Goal: Information Seeking & Learning: Learn about a topic

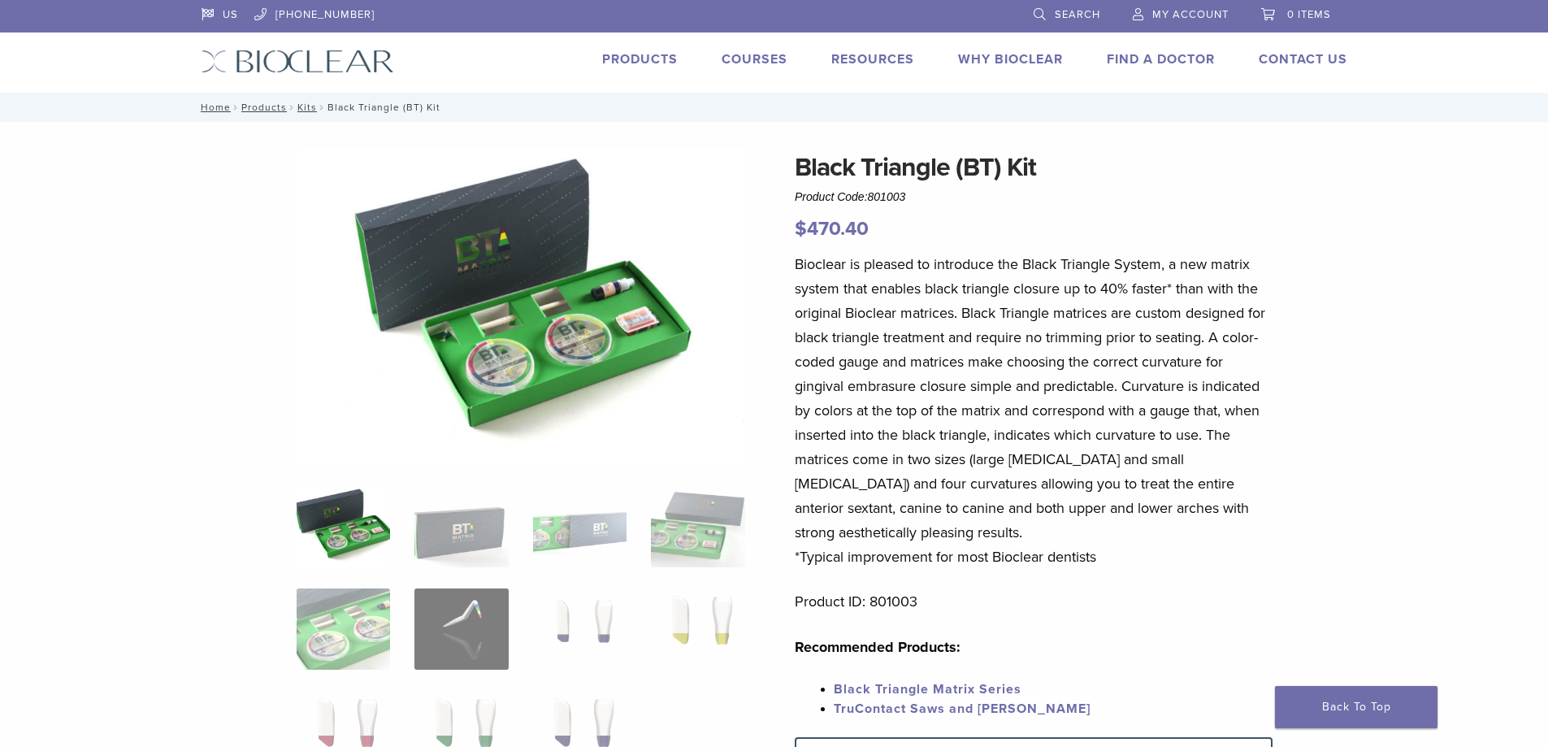
scroll to position [244, 0]
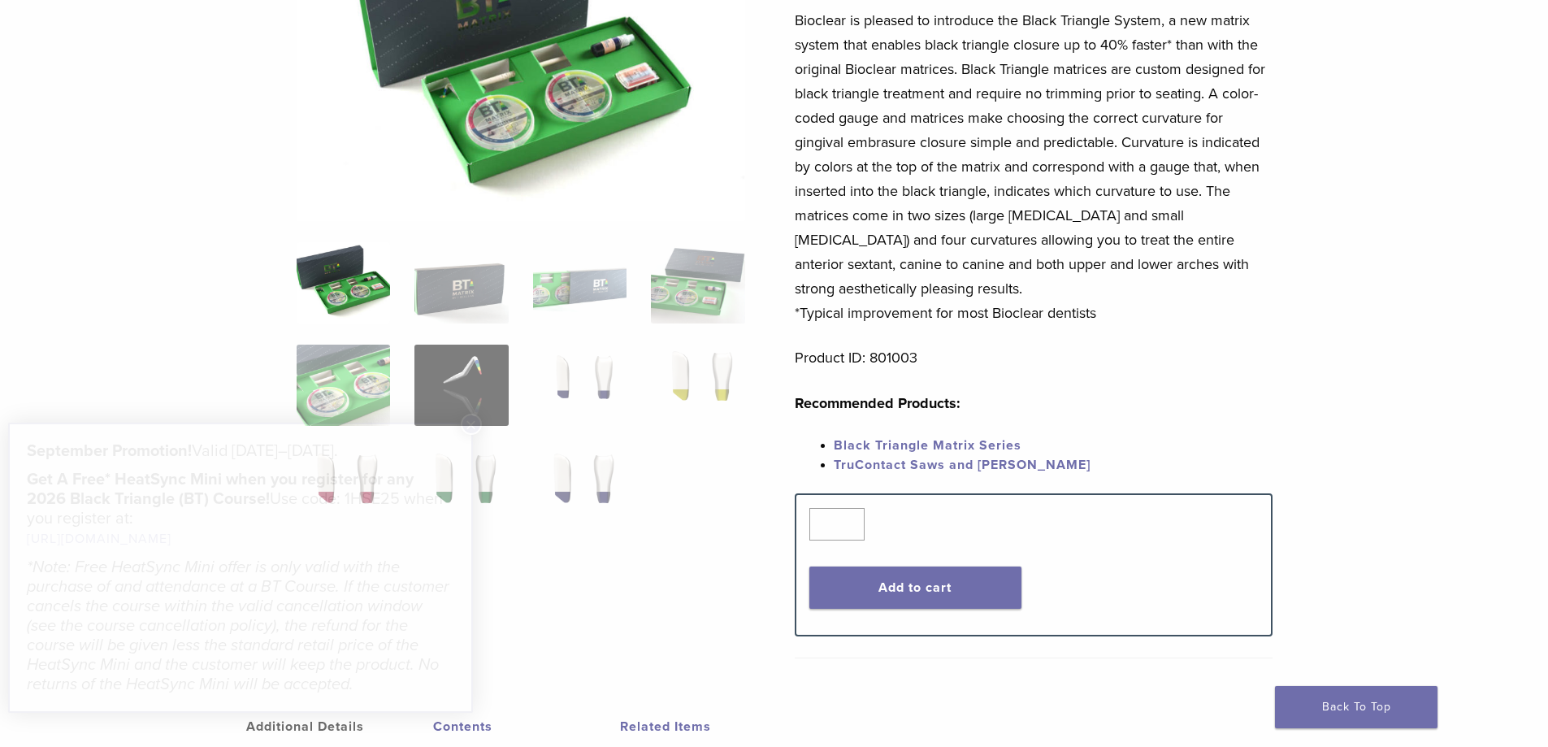
click at [366, 497] on h5 "Get A Free* HeatSync Mini when you register for any 2026 Black Triangle (BT) Co…" at bounding box center [241, 509] width 428 height 79
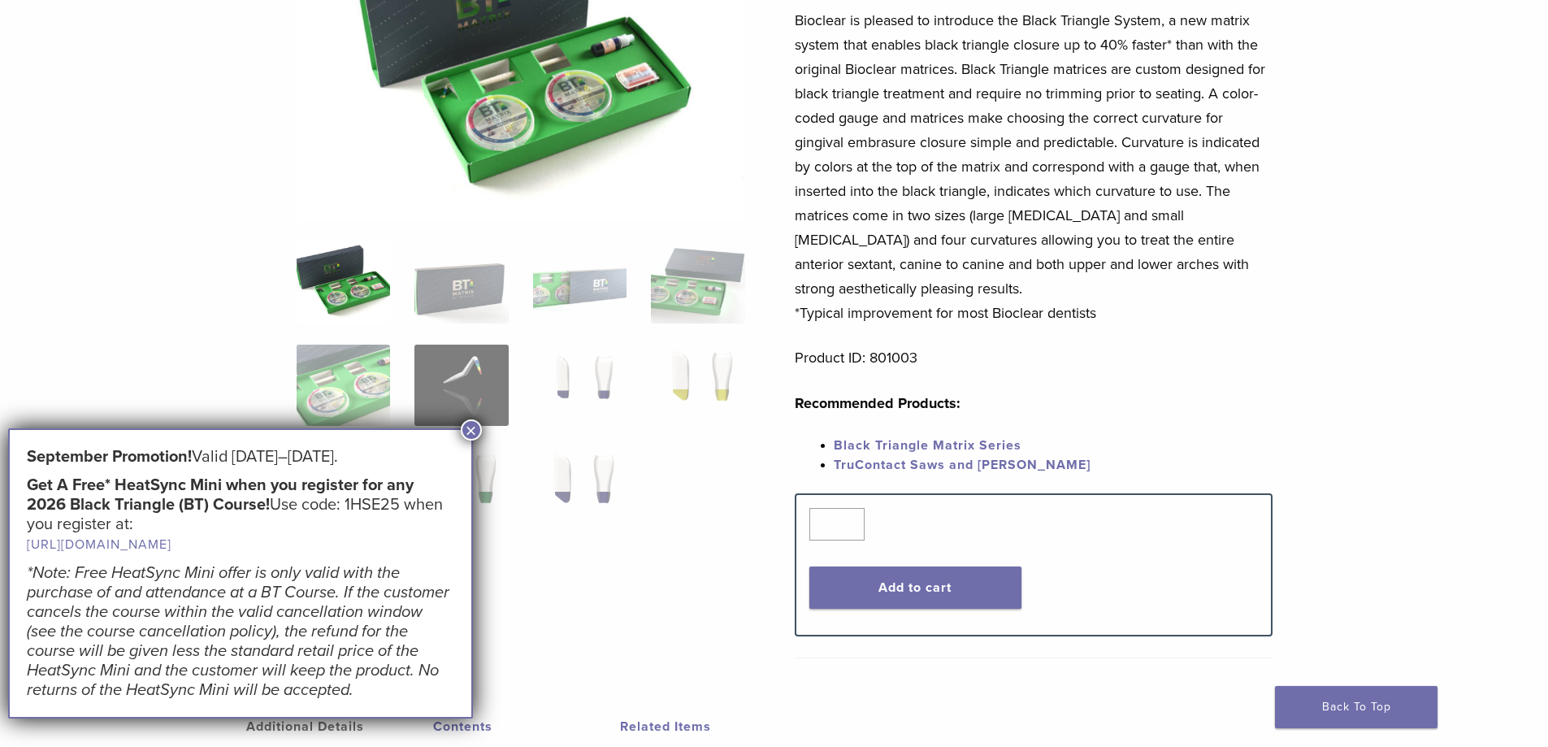
click at [473, 428] on button "×" at bounding box center [471, 429] width 21 height 21
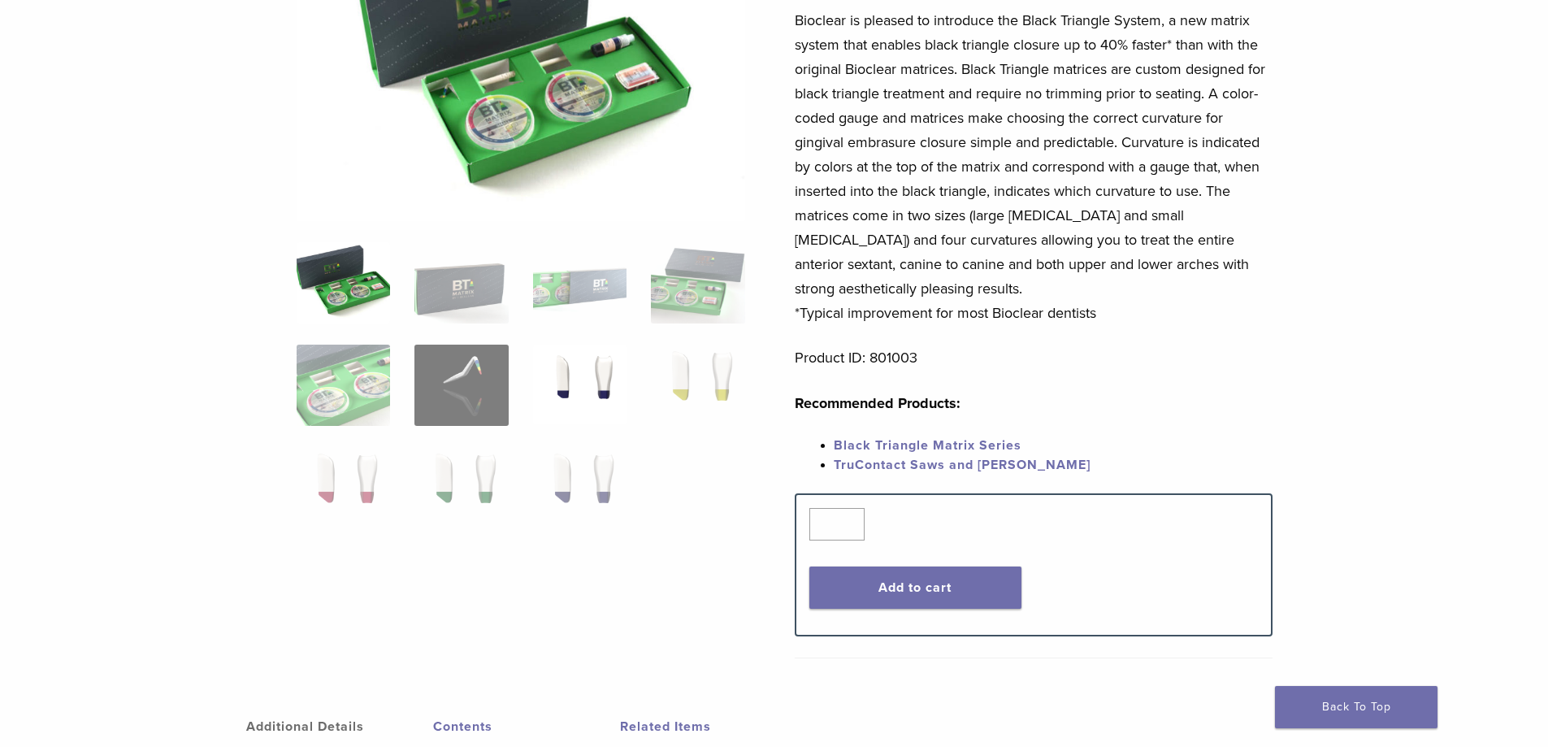
click at [584, 381] on img at bounding box center [579, 385] width 93 height 81
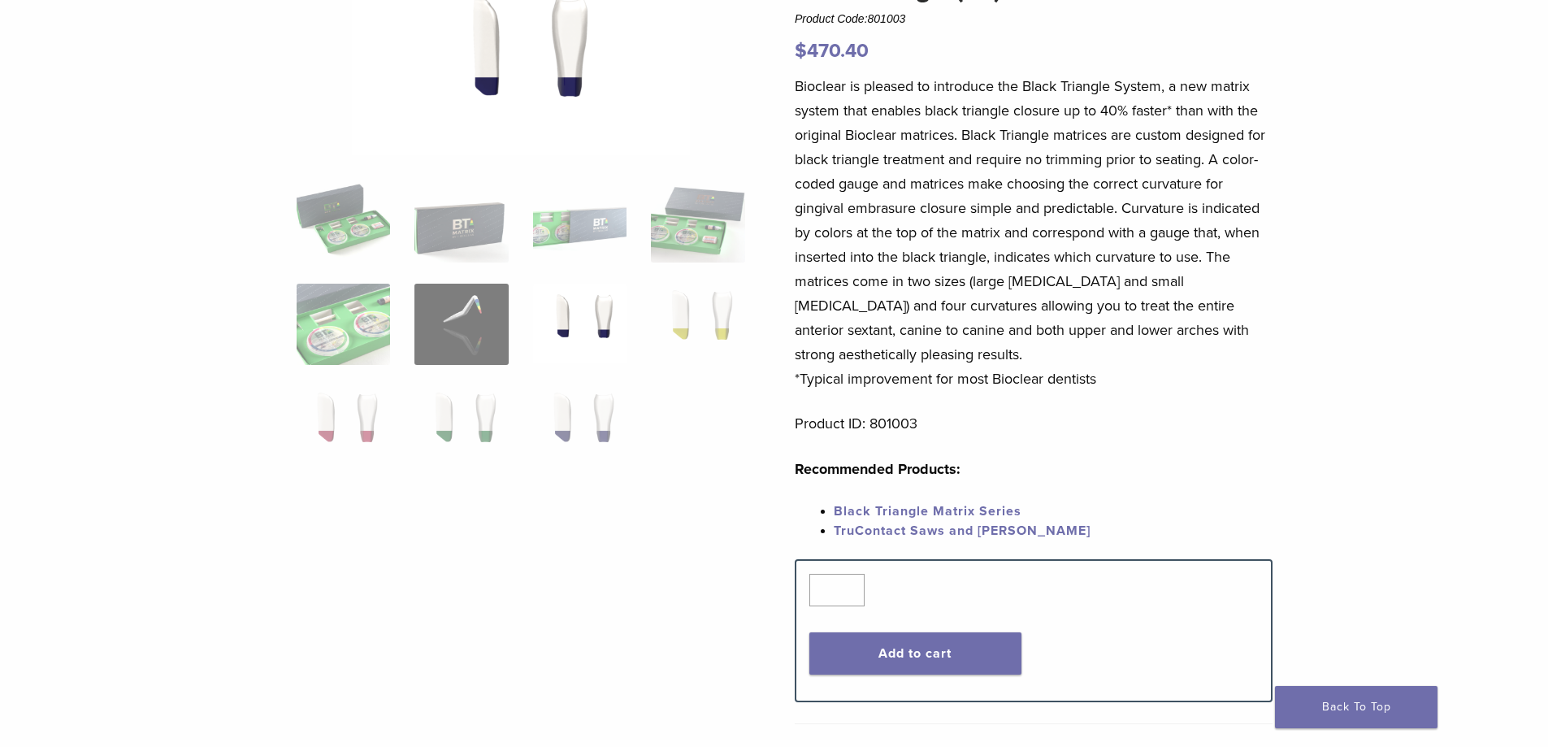
scroll to position [81, 0]
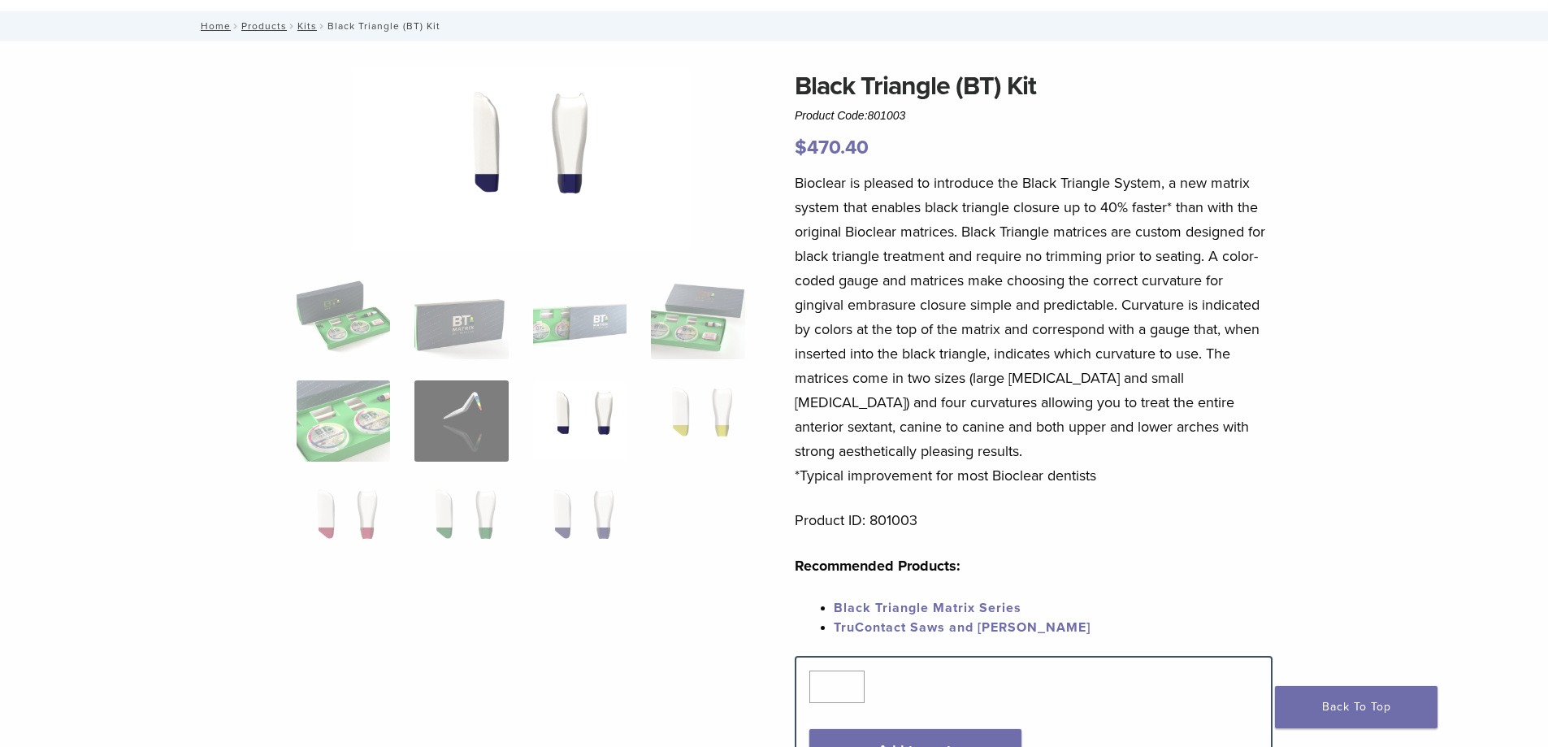
click at [602, 412] on img at bounding box center [579, 420] width 93 height 81
click at [705, 422] on img at bounding box center [697, 420] width 93 height 81
click at [451, 491] on img at bounding box center [461, 523] width 93 height 81
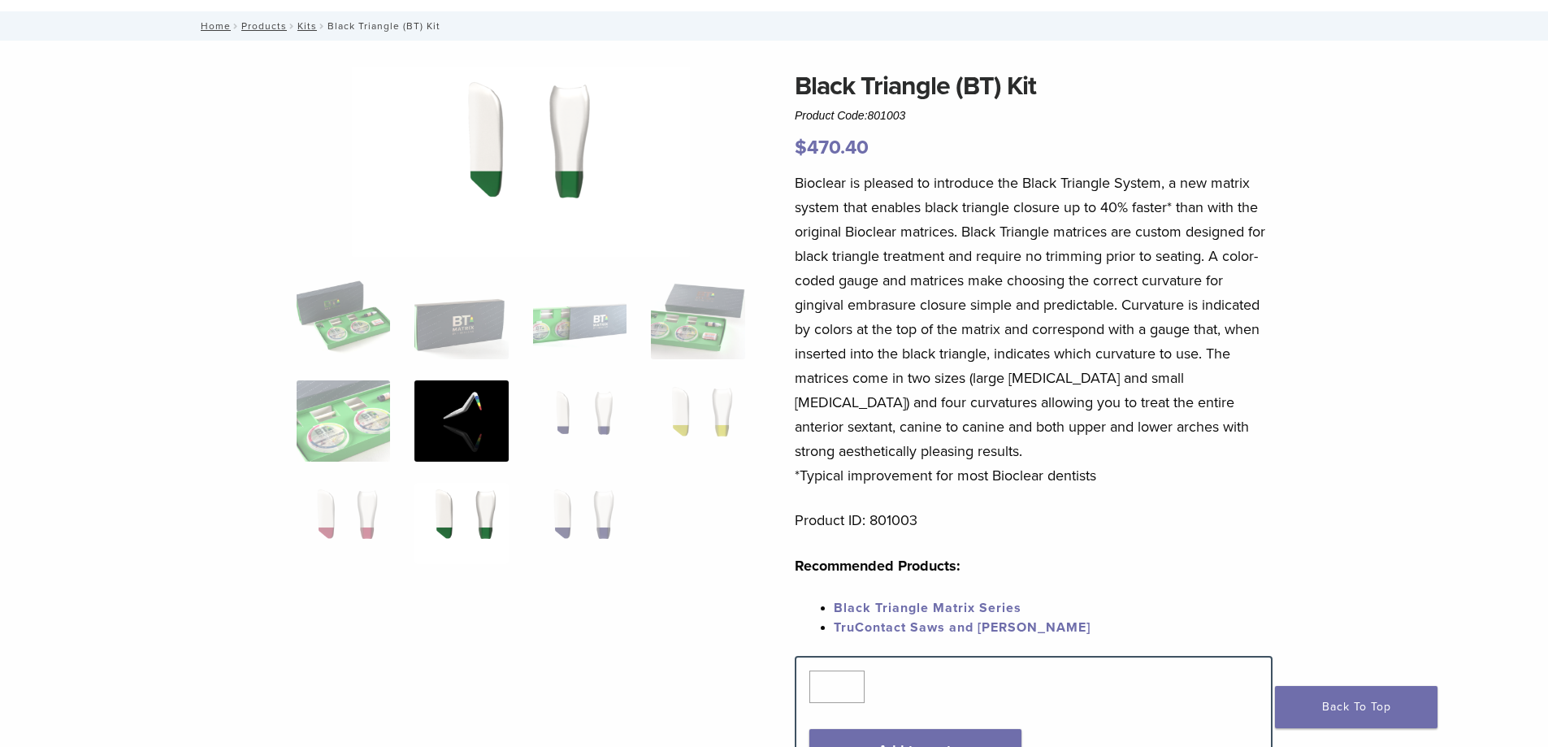
click at [461, 429] on img at bounding box center [461, 420] width 93 height 81
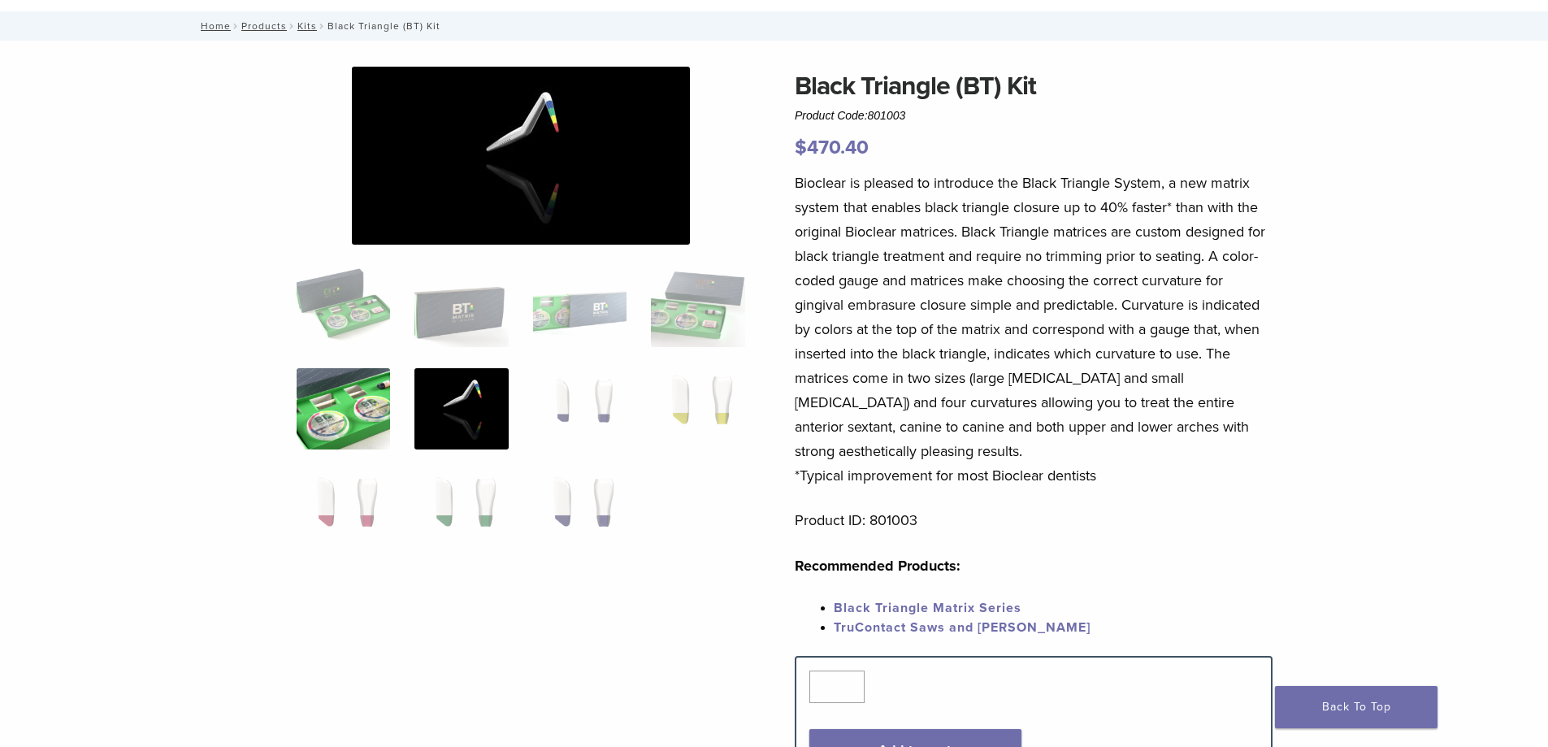
click at [371, 412] on img at bounding box center [343, 408] width 93 height 81
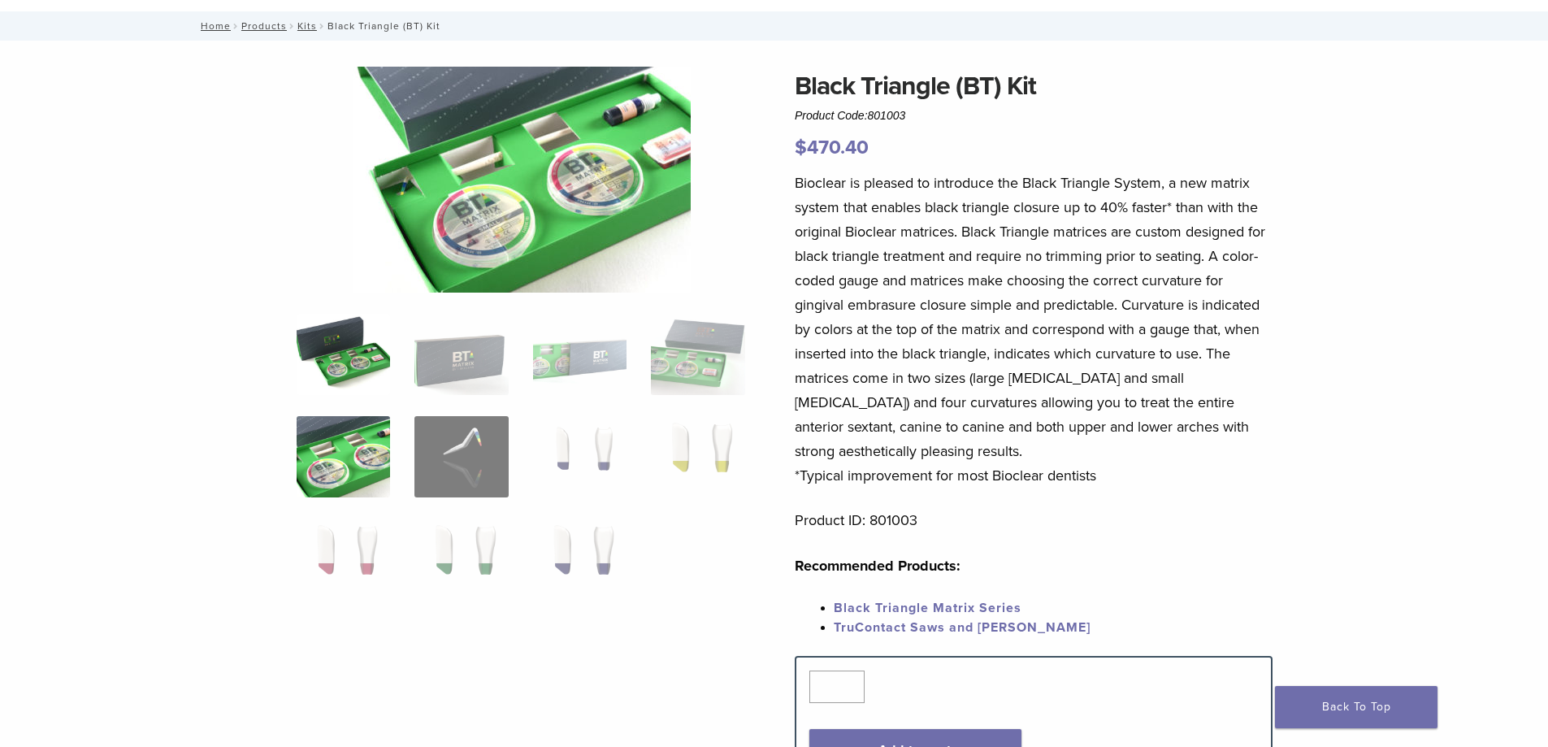
click at [375, 365] on img at bounding box center [343, 354] width 93 height 81
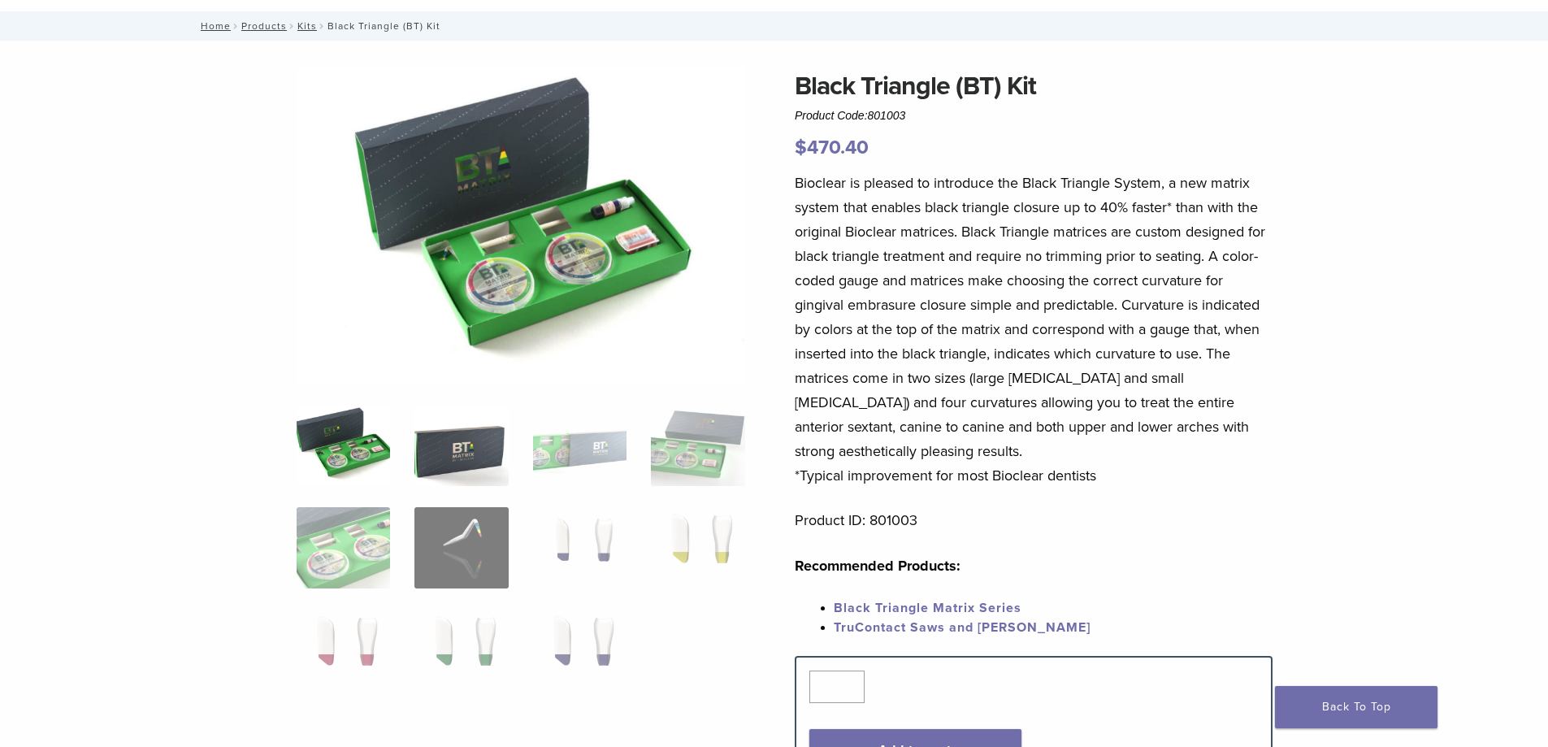
click at [465, 472] on img at bounding box center [461, 445] width 93 height 81
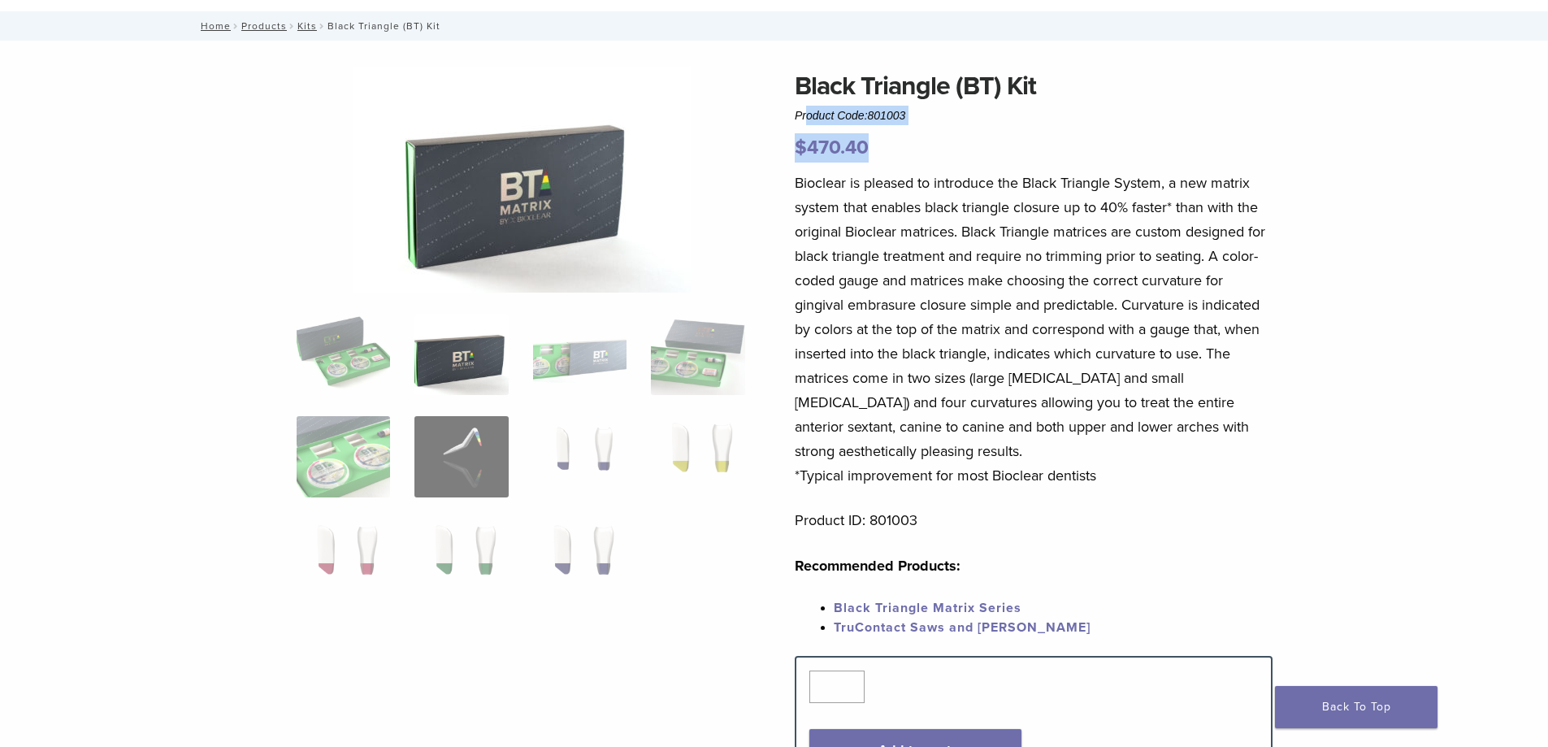
drag, startPoint x: 899, startPoint y: 154, endPoint x: 805, endPoint y: 115, distance: 102.0
click at [805, 115] on div "Black Triangle (BT) Kit Product Code: 801003 $ 470.40" at bounding box center [1034, 115] width 478 height 96
click at [919, 176] on p "Bioclear is pleased to introduce the Black Triangle System, a new matrix system…" at bounding box center [1034, 329] width 478 height 317
